Goal: Transaction & Acquisition: Purchase product/service

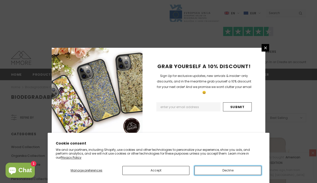
click at [217, 174] on button "Decline" at bounding box center [227, 170] width 67 height 9
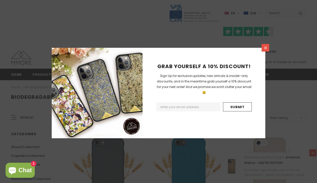
click at [261, 46] on link at bounding box center [265, 48] width 8 height 8
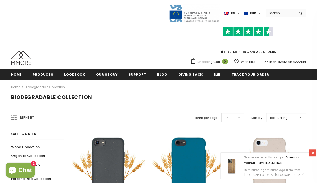
click at [177, 97] on h1 "Biodegradable Collection" at bounding box center [158, 97] width 295 height 6
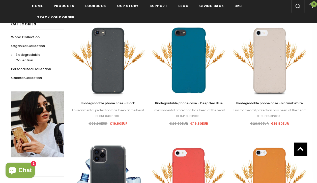
scroll to position [111, 0]
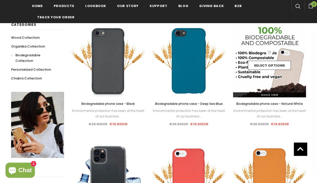
click at [277, 81] on img at bounding box center [269, 60] width 73 height 73
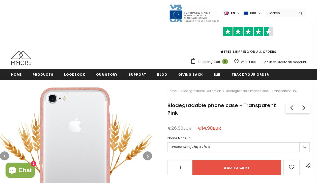
click at [232, 128] on div "€26.90EUR €14.90EUR" at bounding box center [238, 128] width 142 height 5
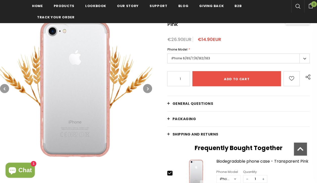
scroll to position [91, 0]
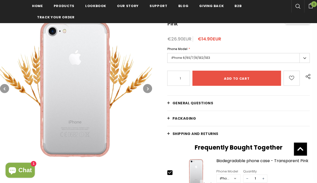
click at [238, 57] on label "iPhone 6/6S/7/8/SE2/SE3" at bounding box center [238, 58] width 142 height 10
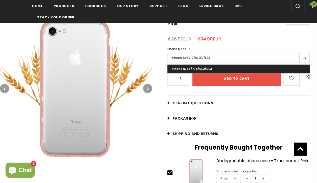
click at [238, 57] on label "iPhone 6/6S/7/8/SE2/SE3" at bounding box center [238, 58] width 142 height 10
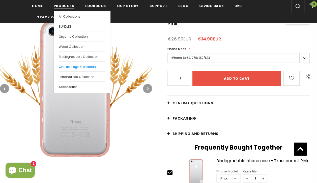
click at [69, 67] on span "Chakra Yoga Collection" at bounding box center [77, 67] width 37 height 4
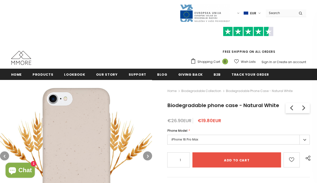
click at [223, 137] on label "iPhone 16 Pro Max" at bounding box center [238, 140] width 142 height 10
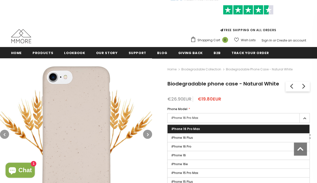
scroll to position [10, 0]
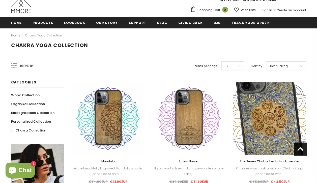
scroll to position [50, 0]
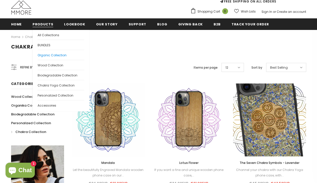
click at [45, 56] on span "Organic Collection" at bounding box center [52, 55] width 29 height 4
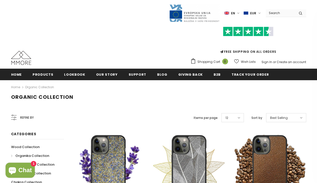
click at [105, 90] on div "Home Organic Collection" at bounding box center [158, 87] width 295 height 14
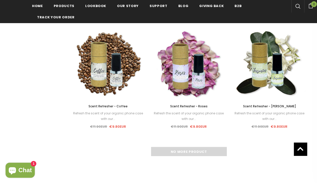
scroll to position [615, 0]
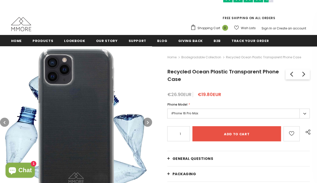
scroll to position [36, 0]
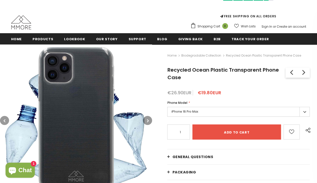
click at [273, 113] on label "iPhone 16 Pro Max" at bounding box center [238, 112] width 142 height 10
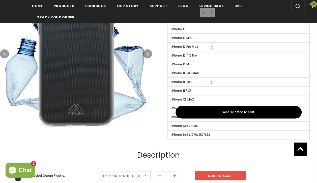
scroll to position [254, 0]
